Goal: Communication & Community: Answer question/provide support

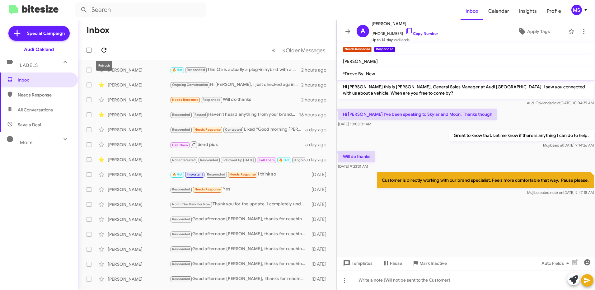
click at [103, 46] on button at bounding box center [104, 50] width 12 height 12
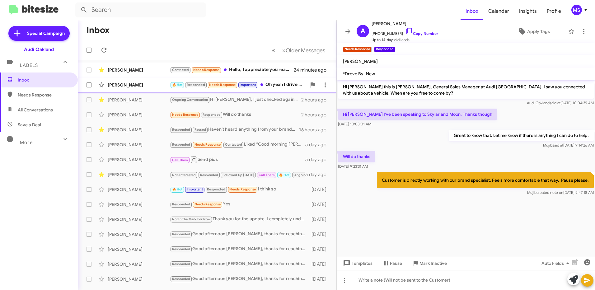
click at [145, 86] on div "[PERSON_NAME]" at bounding box center [139, 85] width 62 height 6
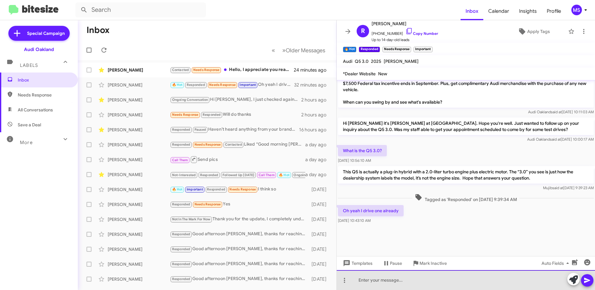
click at [418, 283] on div at bounding box center [466, 280] width 258 height 20
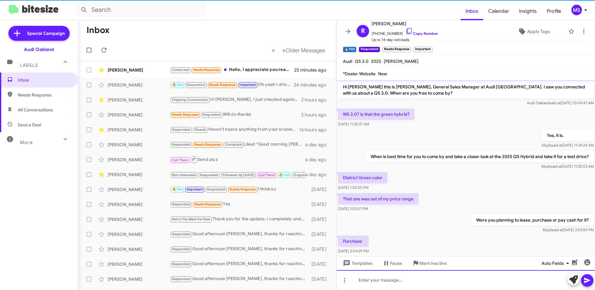
scroll to position [31, 0]
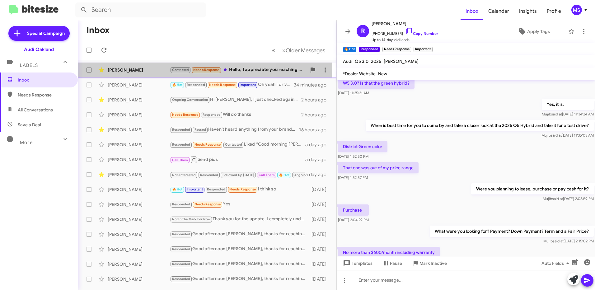
click at [146, 67] on div "[PERSON_NAME] Contacted Needs Response Hello, I appreciate you reaching out. At…" at bounding box center [207, 70] width 249 height 12
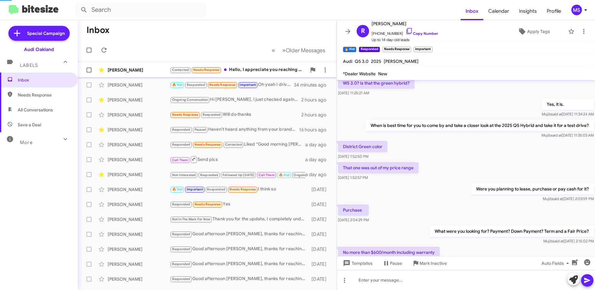
scroll to position [355, 0]
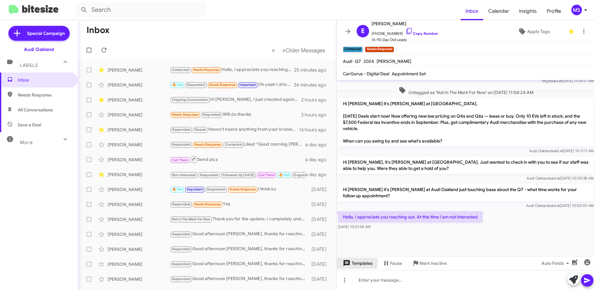
click at [360, 264] on span "Templates" at bounding box center [357, 263] width 31 height 11
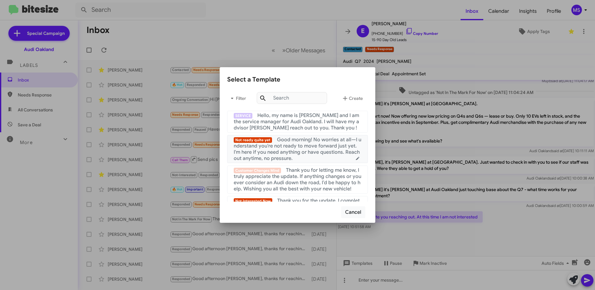
click at [289, 147] on span "Good morning! No worries at all—I understand you're not ready to move forward j…" at bounding box center [298, 149] width 128 height 25
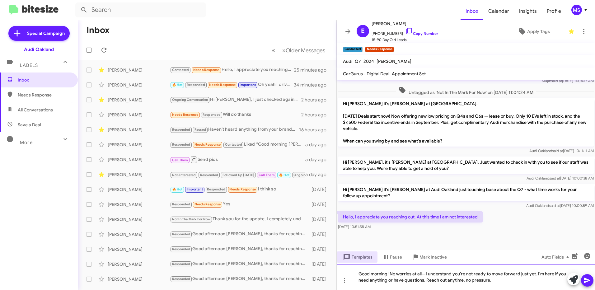
click at [389, 274] on div "Good morning! No worries at all—I understand you're not ready to move forward j…" at bounding box center [466, 277] width 258 height 26
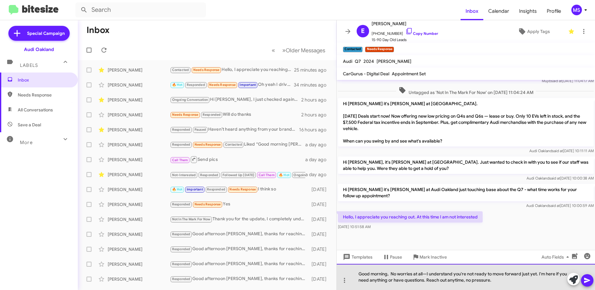
click at [428, 275] on div "Good morning, No worries at all—I understand you're not ready to move forward j…" at bounding box center [466, 277] width 258 height 26
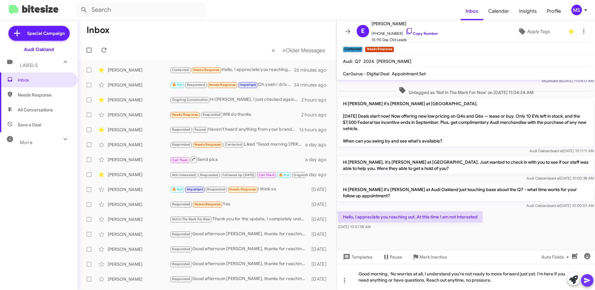
click at [589, 283] on icon at bounding box center [587, 280] width 7 height 7
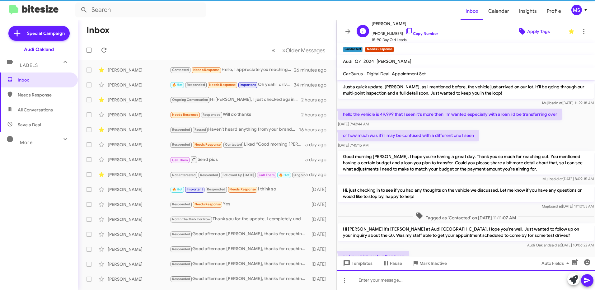
scroll to position [31, 0]
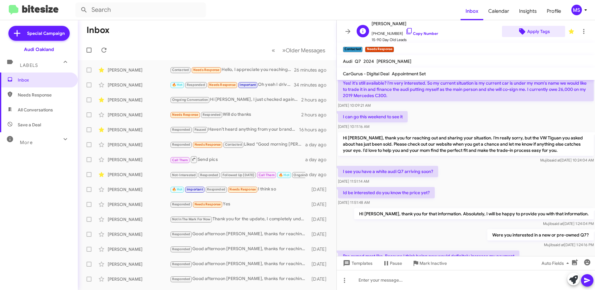
click at [540, 32] on span "Apply Tags" at bounding box center [539, 31] width 23 height 11
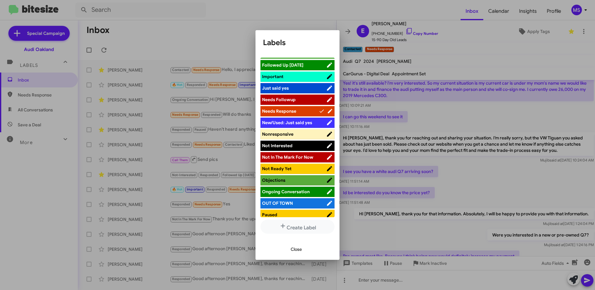
scroll to position [187, 0]
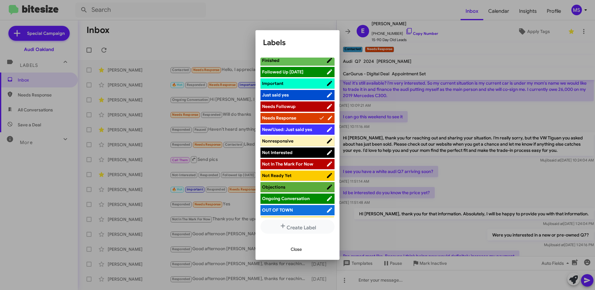
click at [301, 150] on span "Not Interested" at bounding box center [294, 152] width 64 height 6
click at [296, 248] on span "Close" at bounding box center [296, 249] width 11 height 11
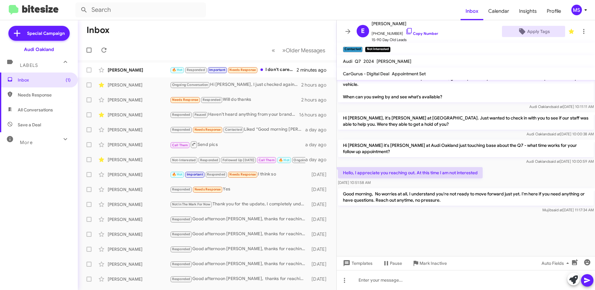
scroll to position [882, 0]
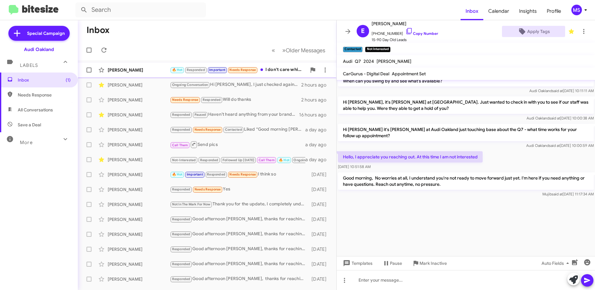
click at [142, 69] on div "[PERSON_NAME]" at bounding box center [139, 70] width 62 height 6
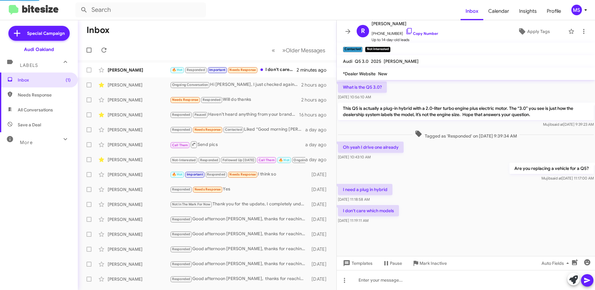
scroll to position [319, 0]
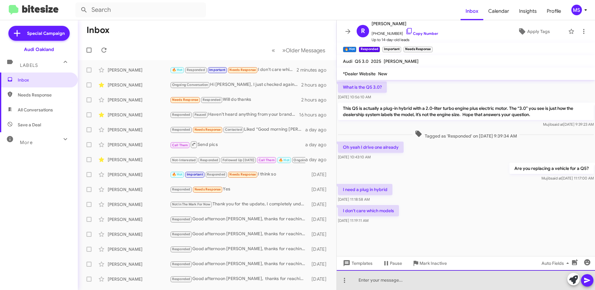
click at [413, 277] on div at bounding box center [466, 280] width 258 height 20
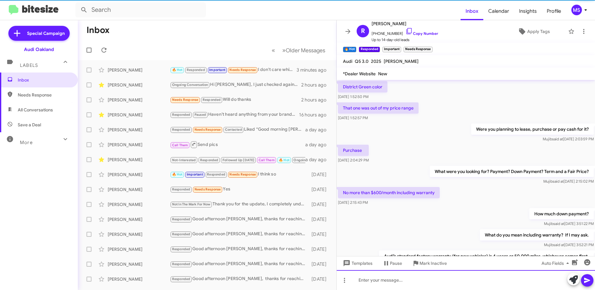
scroll to position [31, 0]
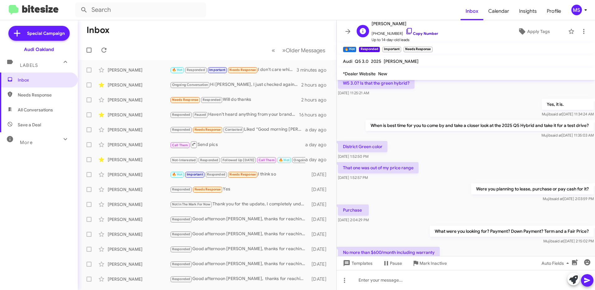
click at [427, 33] on link "Copy Number" at bounding box center [422, 33] width 33 height 5
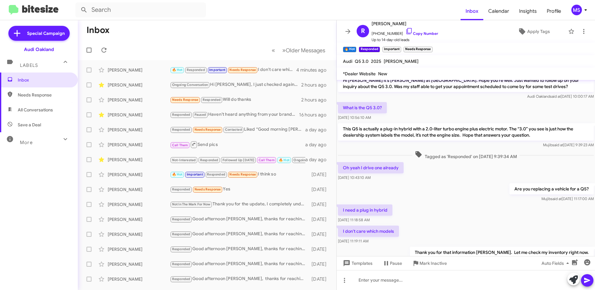
scroll to position [438, 0]
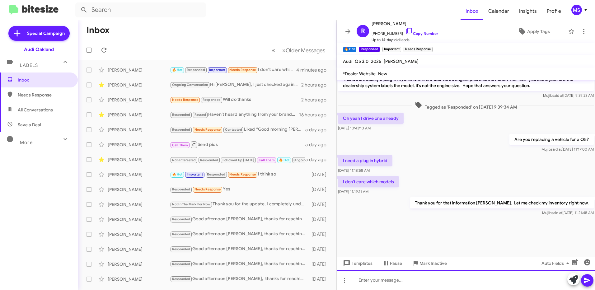
click at [401, 282] on div at bounding box center [466, 280] width 258 height 20
click at [380, 280] on div "I will have [PERSON_NAME] connect with you." at bounding box center [466, 280] width 258 height 20
click at [486, 279] on div "I will have my brand specialist [PERSON_NAME] connect with you." at bounding box center [466, 280] width 258 height 20
click at [590, 281] on icon at bounding box center [587, 280] width 7 height 7
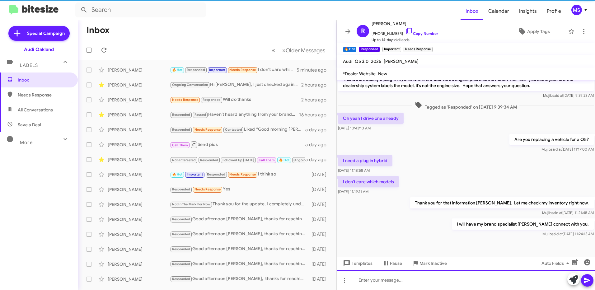
scroll to position [0, 0]
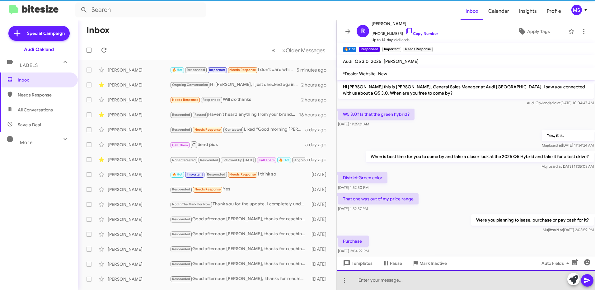
click at [505, 278] on div at bounding box center [466, 280] width 258 height 20
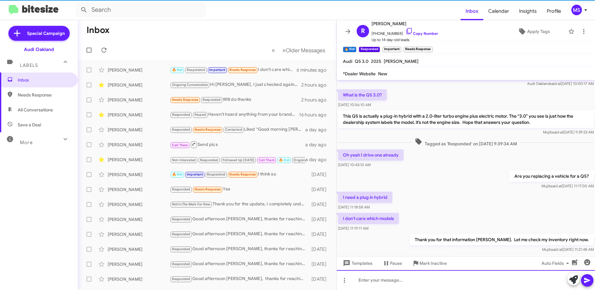
scroll to position [490, 0]
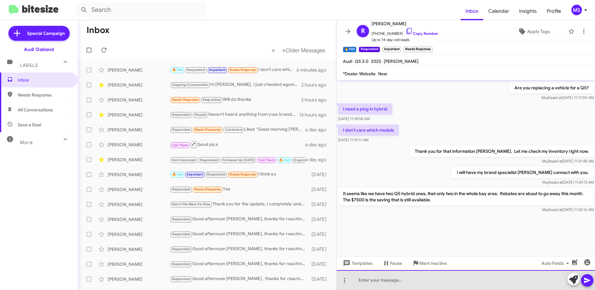
click at [437, 275] on div at bounding box center [466, 280] width 258 height 20
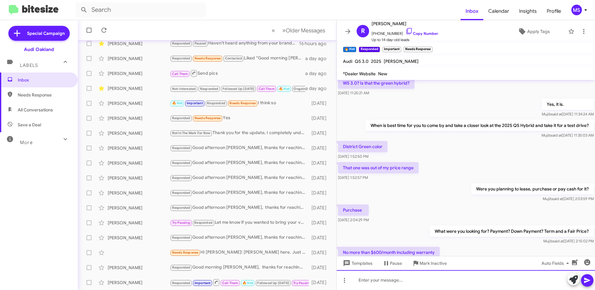
scroll to position [0, 0]
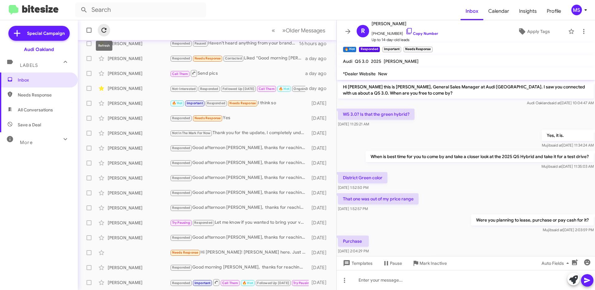
click at [107, 27] on icon at bounding box center [103, 29] width 7 height 7
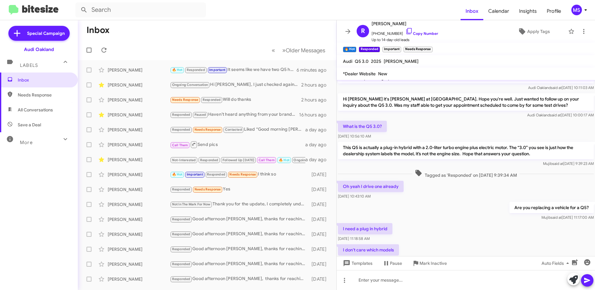
scroll to position [490, 0]
